Goal: Transaction & Acquisition: Purchase product/service

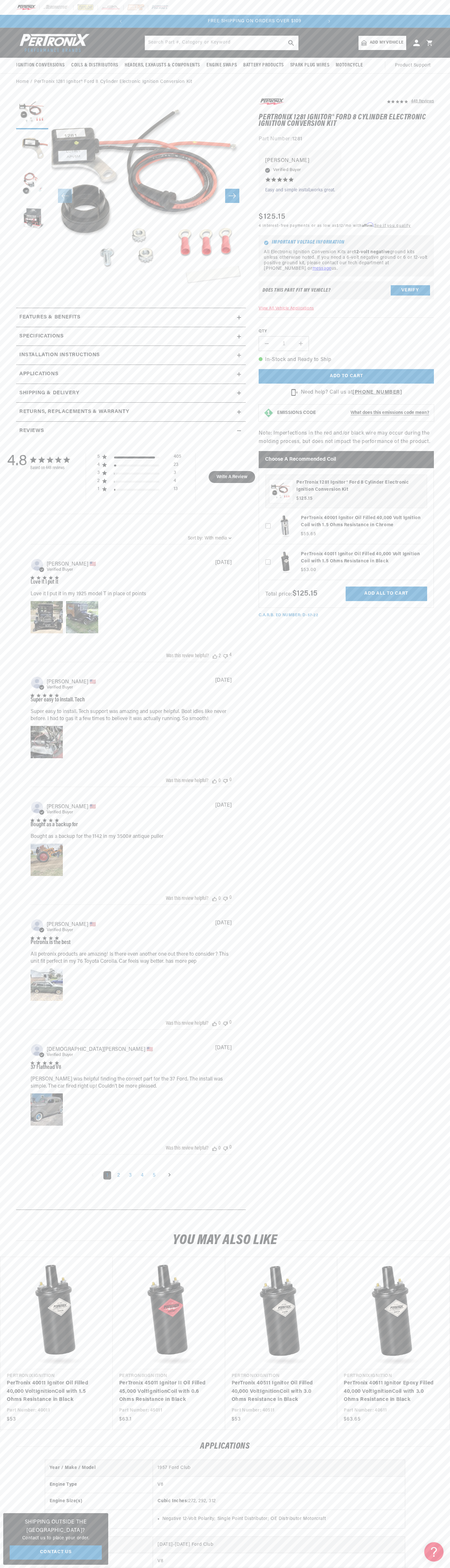
scroll to position [0, 196]
click at [342, 30] on header "BETTER SEARCH RESULTS Add your vehicle's year, make, and model to find parts be…" at bounding box center [225, 43] width 450 height 30
click at [435, 956] on section "448 Reviews" at bounding box center [225, 656] width 450 height 1130
click at [386, 1567] on html "Skip to content Your cart Your cart is empty Get the right parts the first time…" at bounding box center [225, 784] width 450 height 1568
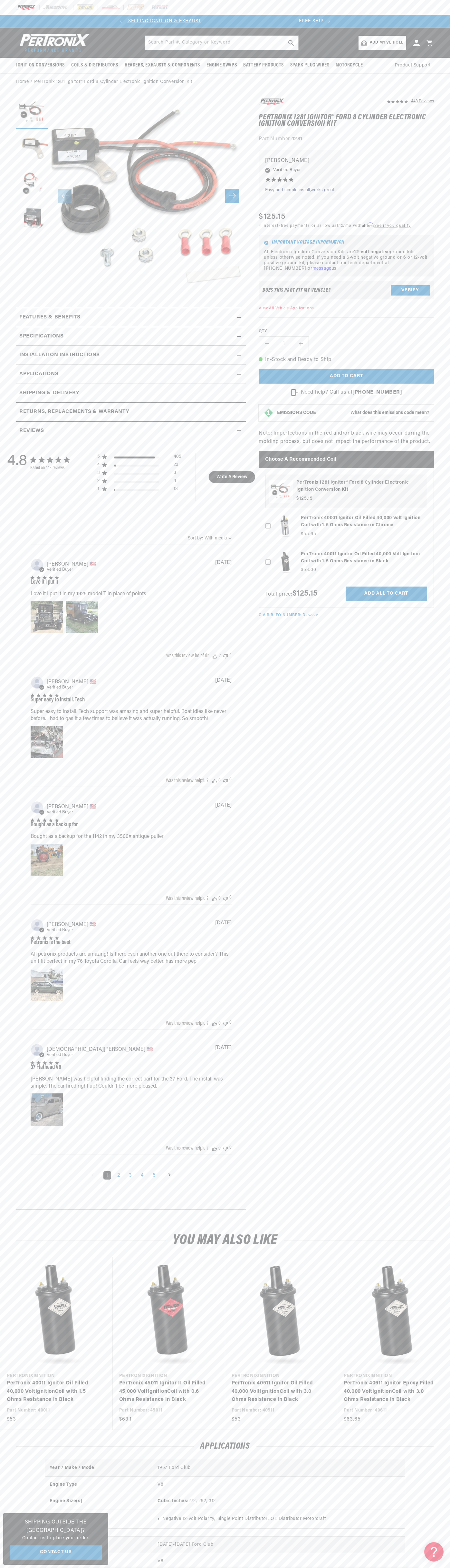
click at [26, 191] on button "Load image 3 in gallery view" at bounding box center [32, 184] width 32 height 32
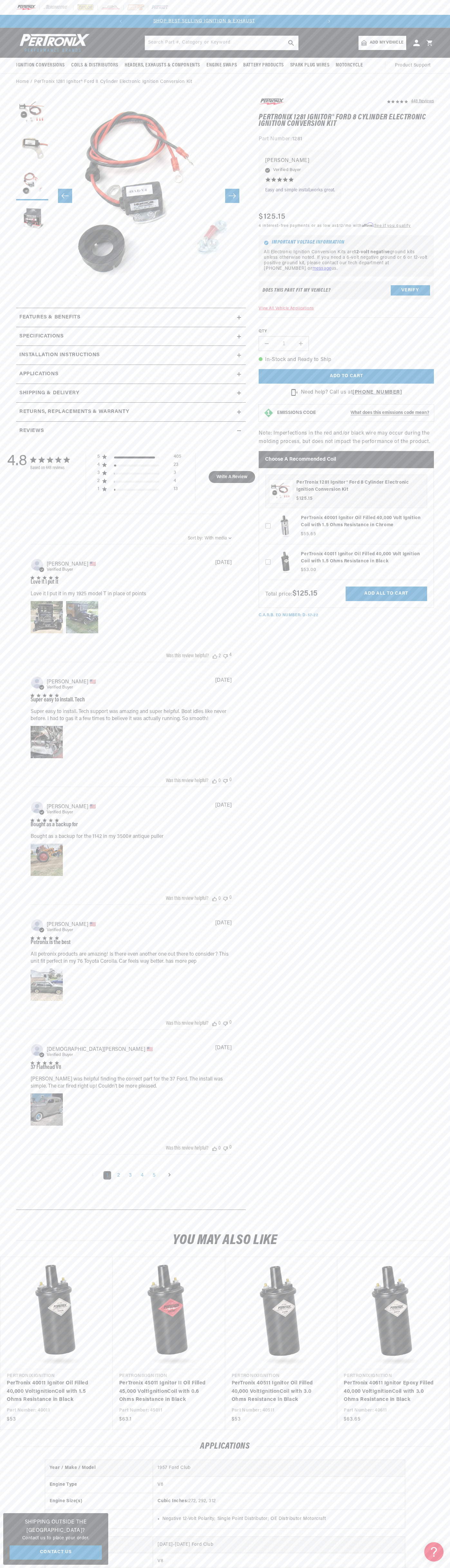
scroll to position [0, 0]
